Goal: Communication & Community: Answer question/provide support

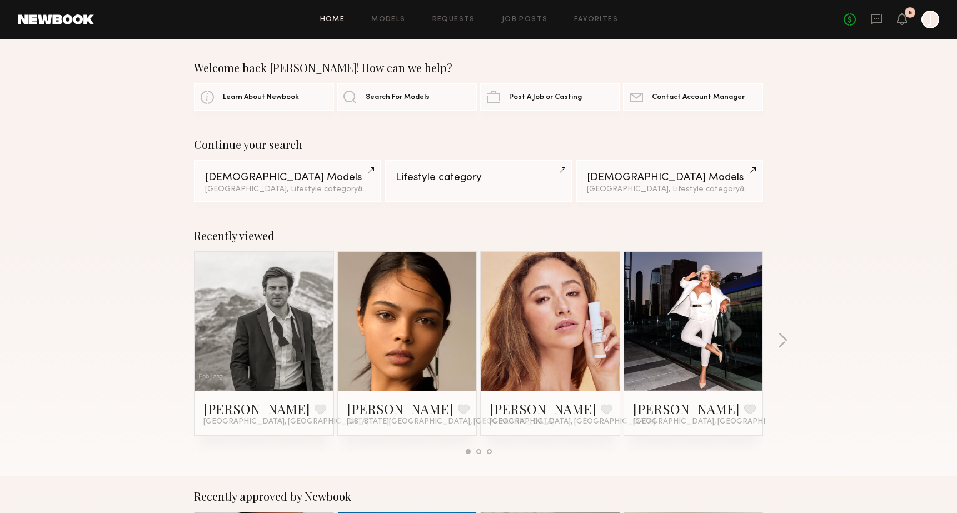
click at [930, 17] on div at bounding box center [931, 20] width 18 height 18
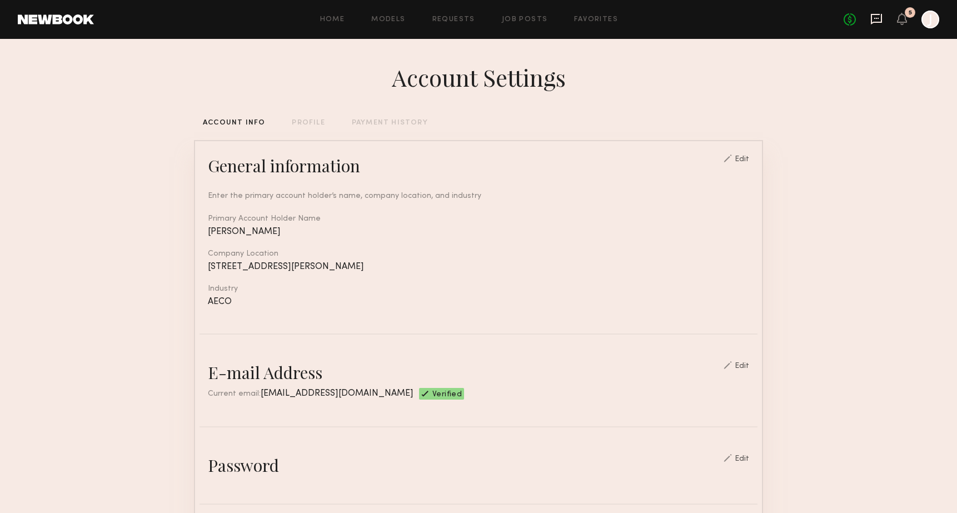
click at [873, 24] on icon at bounding box center [877, 19] width 12 height 12
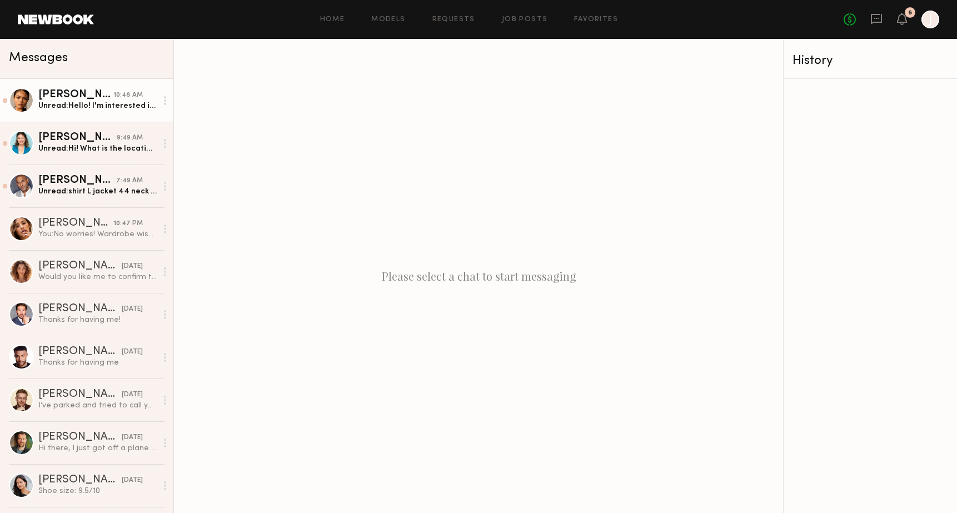
click at [78, 105] on div "Unread: Hello! I'm interested in the shoot [DATE] but my rate is higher than th…" at bounding box center [97, 106] width 118 height 11
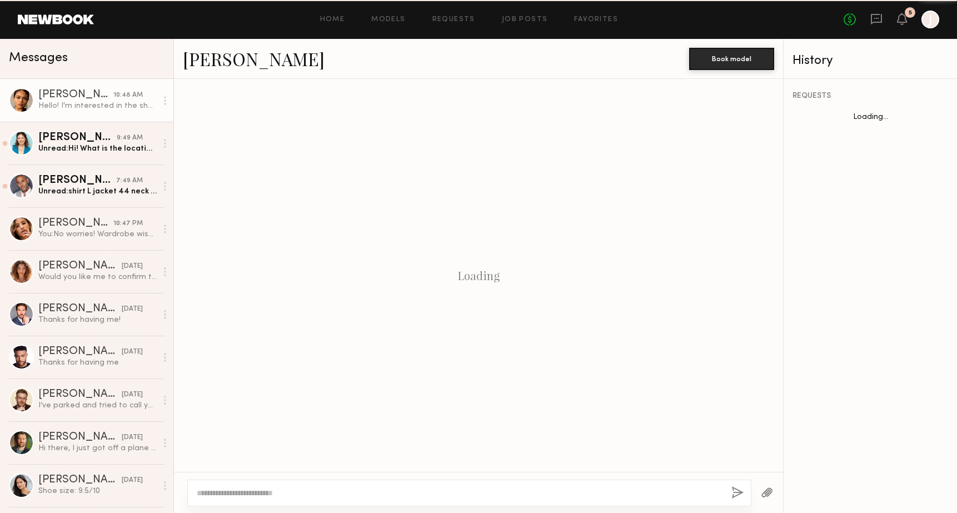
scroll to position [741, 0]
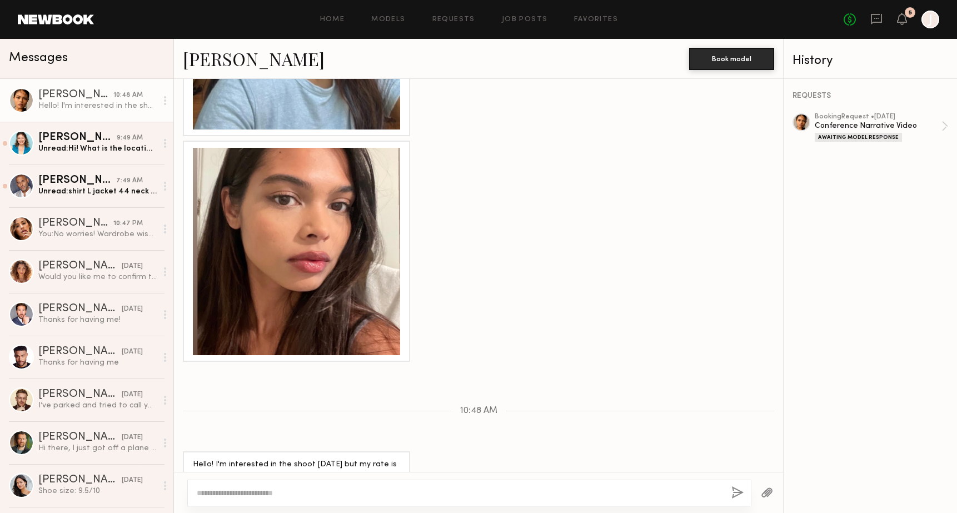
click at [161, 100] on div at bounding box center [165, 101] width 17 height 22
click at [147, 118] on div "Mark unread" at bounding box center [132, 122] width 81 height 25
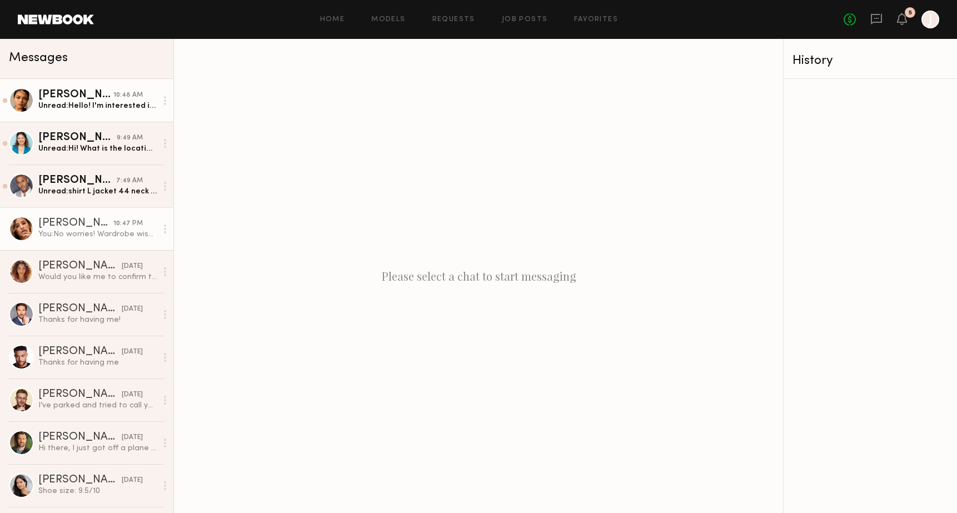
click at [85, 239] on div "You: No worries! Wardrobe wise what options do you have for athletic wear? Feel…" at bounding box center [97, 234] width 118 height 11
